Goal: Information Seeking & Learning: Learn about a topic

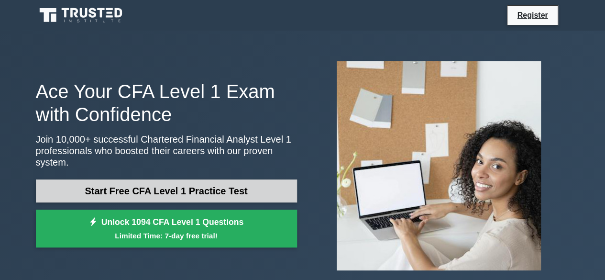
click at [72, 182] on link "Start Free CFA Level 1 Practice Test" at bounding box center [166, 190] width 261 height 23
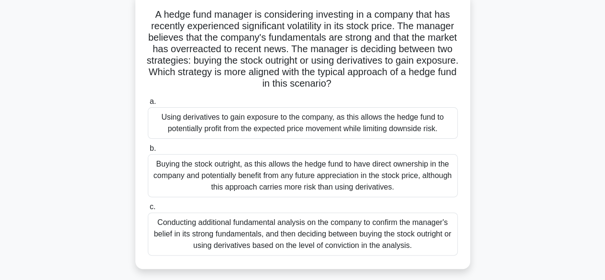
scroll to position [67, 0]
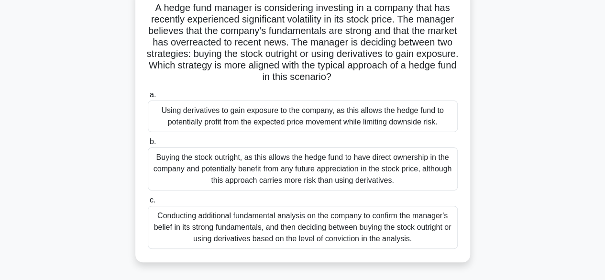
click at [240, 242] on div "Conducting additional fundamental analysis on the company to confirm the manage…" at bounding box center [303, 227] width 310 height 43
click at [148, 203] on input "c. Conducting additional fundamental analysis on the company to confirm the man…" at bounding box center [148, 200] width 0 height 6
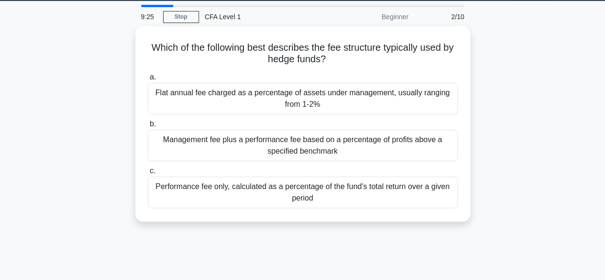
scroll to position [2, 0]
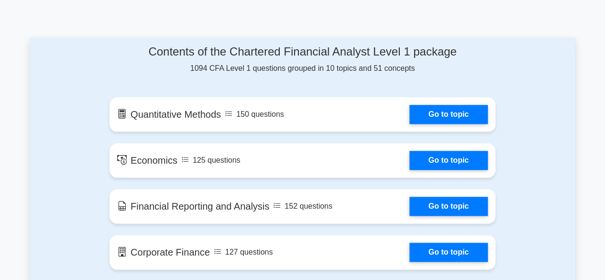
scroll to position [486, 0]
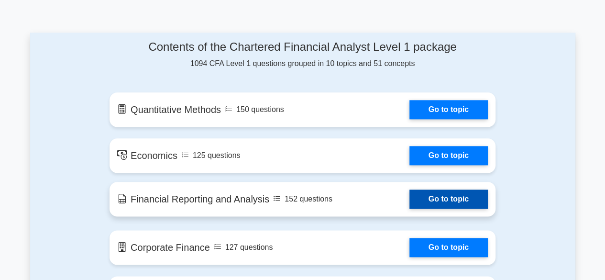
click at [455, 198] on link "Go to topic" at bounding box center [448, 198] width 78 height 19
click at [457, 198] on link "Go to topic" at bounding box center [448, 198] width 78 height 19
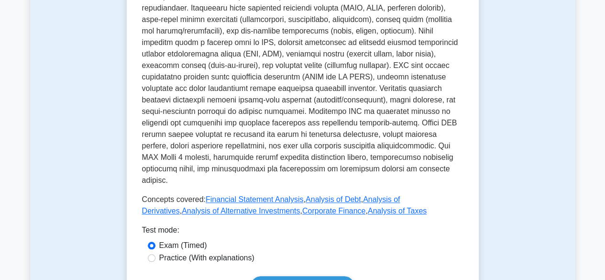
scroll to position [378, 0]
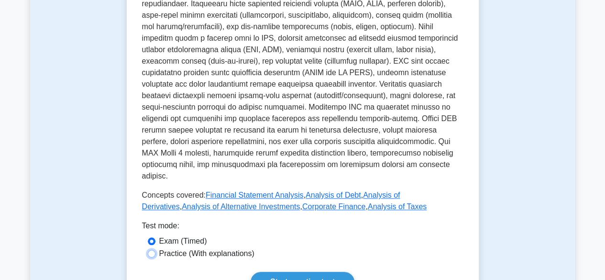
click at [153, 250] on input "Practice (With explanations)" at bounding box center [152, 254] width 8 height 8
radio input "true"
click at [288, 272] on link "Start practice test" at bounding box center [303, 282] width 104 height 20
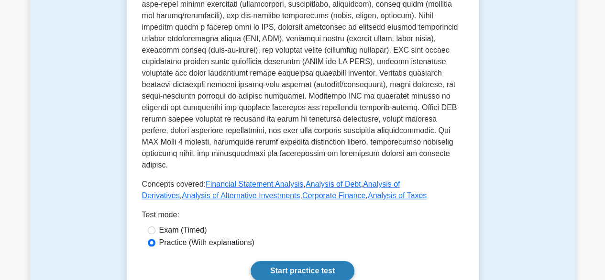
scroll to position [406, 0]
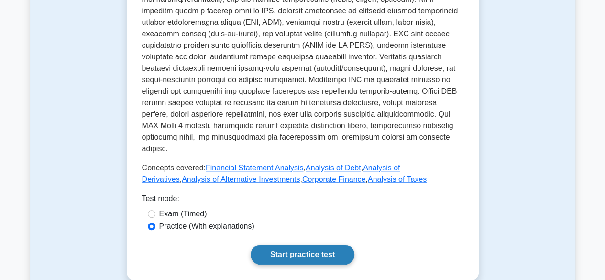
click at [320, 244] on link "Start practice test" at bounding box center [303, 254] width 104 height 20
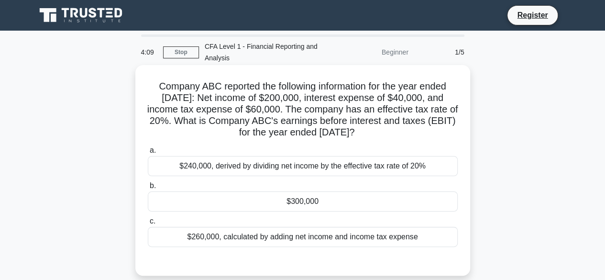
click at [307, 160] on div "$240,000, derived by dividing net income by the effective tax rate of 20%" at bounding box center [303, 166] width 310 height 20
click at [148, 154] on input "a. $240,000, derived by dividing net income by the effective tax rate of 20%" at bounding box center [148, 150] width 0 height 6
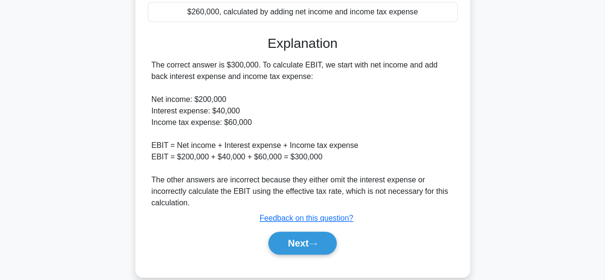
scroll to position [226, 0]
click at [311, 241] on button "Next" at bounding box center [302, 242] width 68 height 23
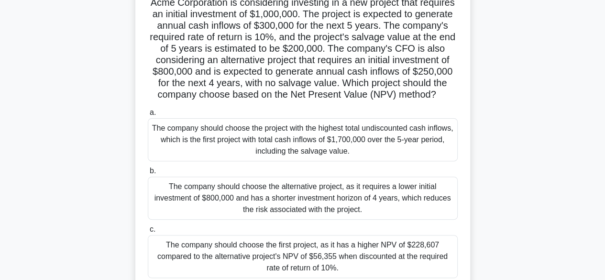
scroll to position [88, 0]
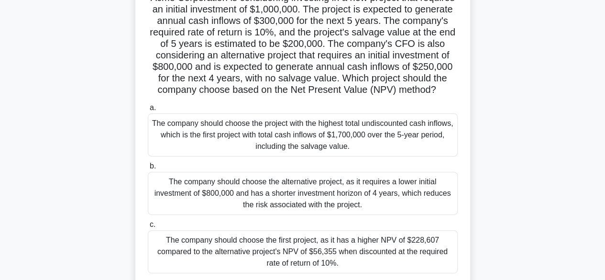
click at [398, 206] on div "The company should choose the alternative project, as it requires a lower initi…" at bounding box center [303, 193] width 310 height 43
click at [148, 169] on input "b. The company should choose the alternative project, as it requires a lower in…" at bounding box center [148, 166] width 0 height 6
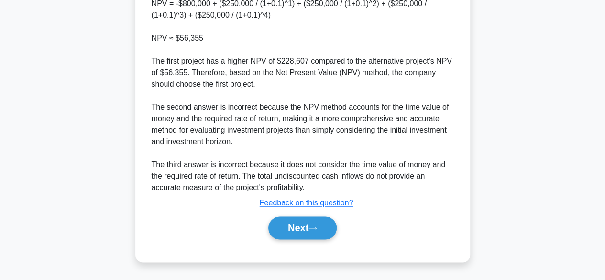
scroll to position [653, 0]
click at [324, 226] on button "Next" at bounding box center [302, 227] width 68 height 23
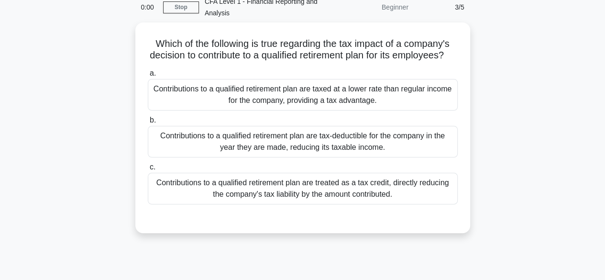
scroll to position [44, 0]
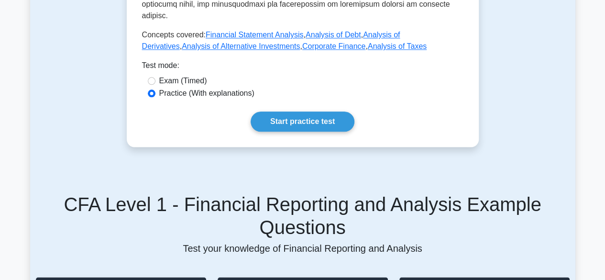
scroll to position [541, 0]
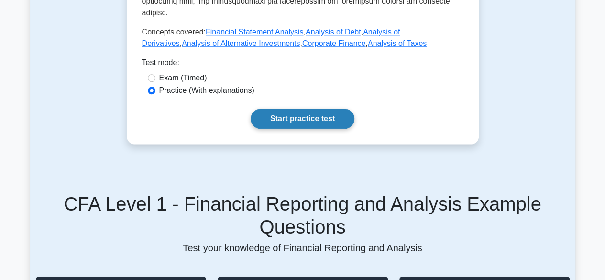
click at [334, 109] on link "Start practice test" at bounding box center [303, 119] width 104 height 20
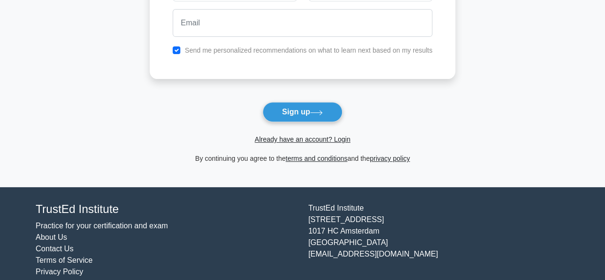
scroll to position [140, 0]
